Goal: Transaction & Acquisition: Purchase product/service

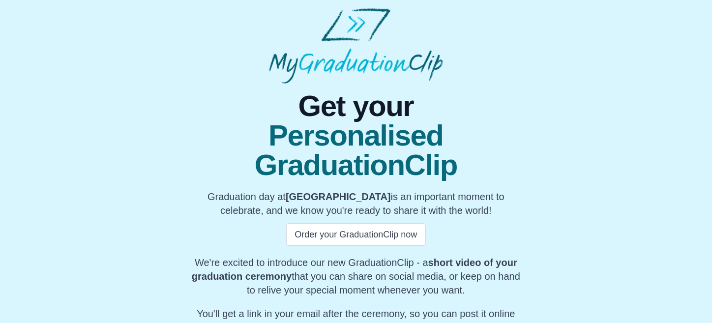
scroll to position [74, 0]
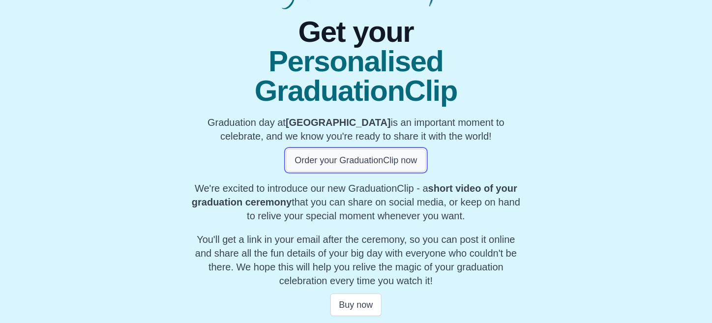
click at [382, 163] on button "Order your GraduationClip now" at bounding box center [355, 160] width 139 height 23
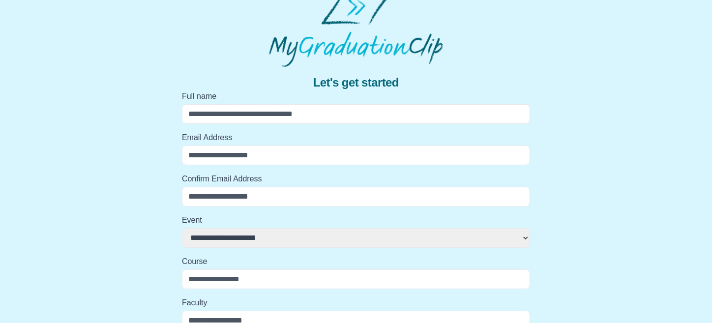
scroll to position [0, 0]
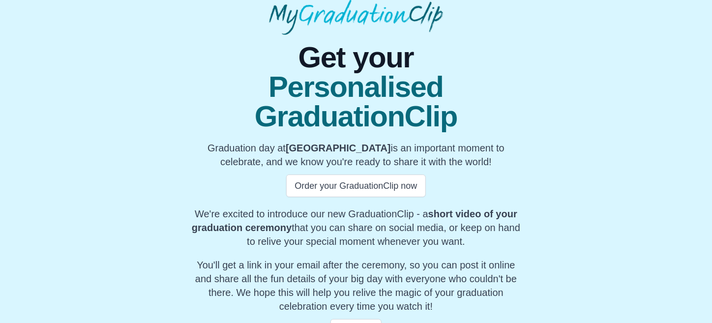
scroll to position [74, 0]
